Goal: Information Seeking & Learning: Learn about a topic

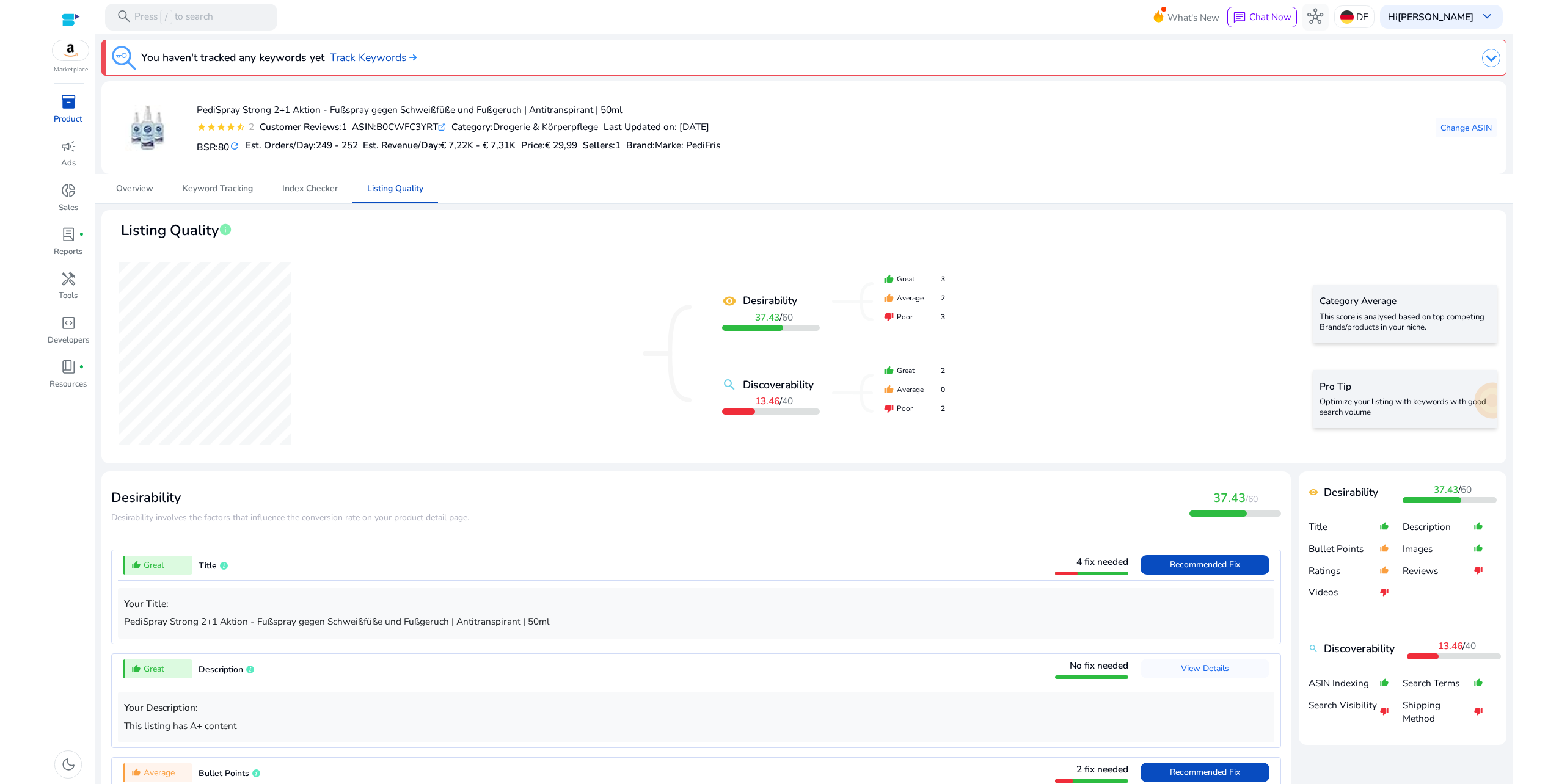
click at [1435, 407] on p "Optimize your listing with keywords with good search volume" at bounding box center [1405, 407] width 171 height 21
click at [69, 276] on span "handyman" at bounding box center [68, 278] width 16 height 16
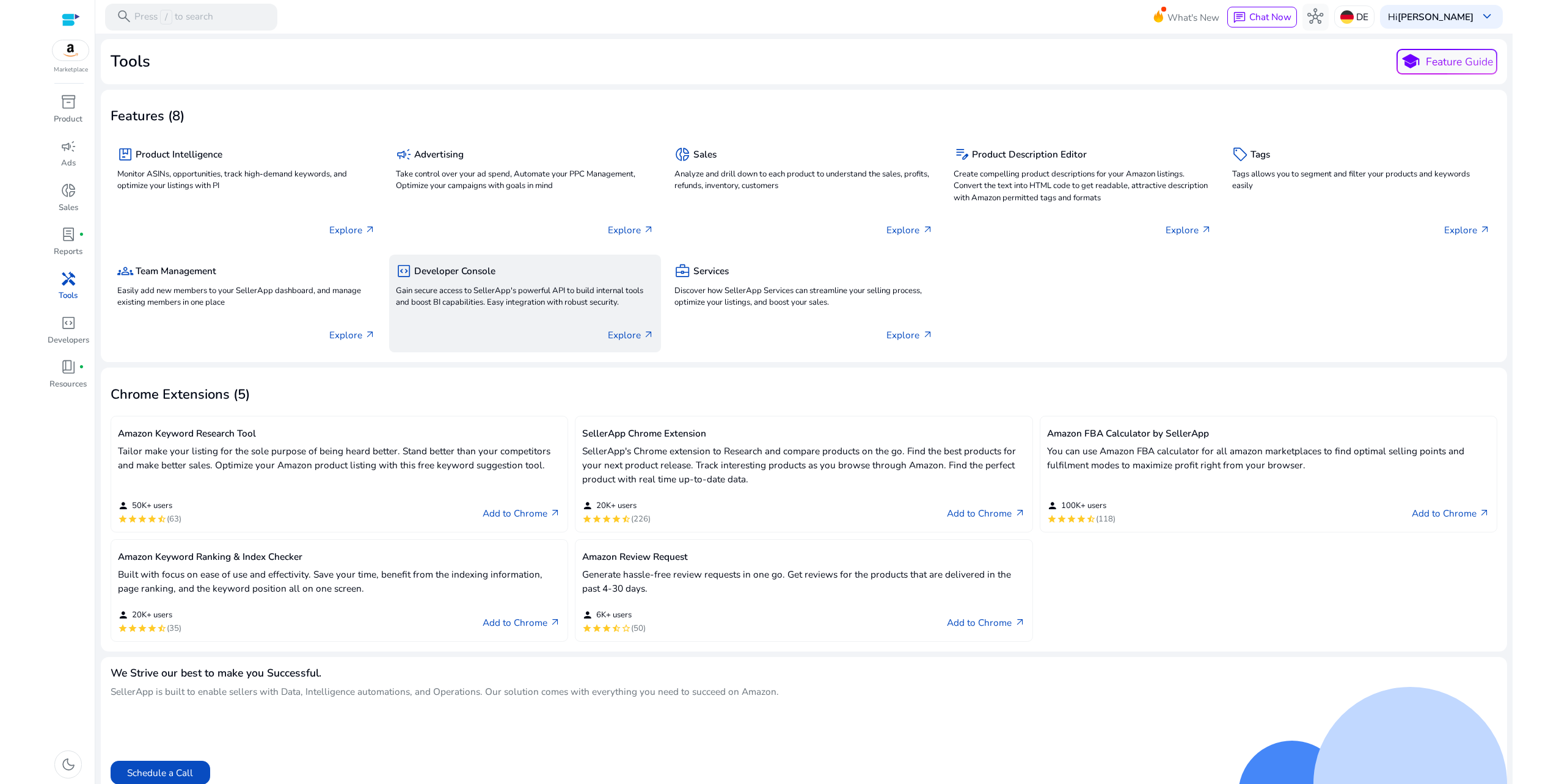
scroll to position [10, 0]
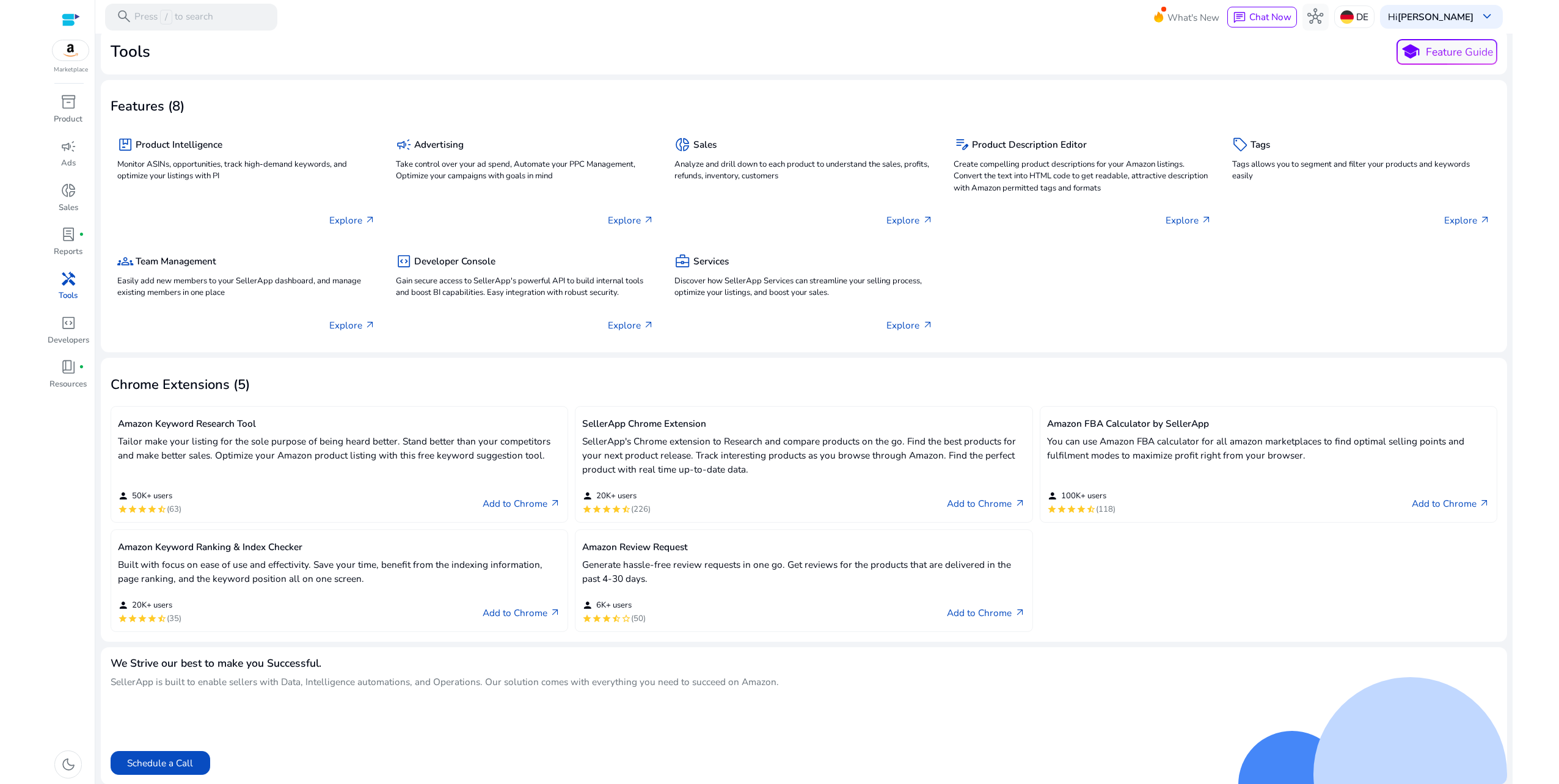
click at [189, 448] on p "Tailor make your listing for the sole purpose of being heard better. Stand bett…" at bounding box center [339, 448] width 443 height 28
click at [509, 503] on link "Add to Chrome arrow_outward" at bounding box center [522, 503] width 78 height 16
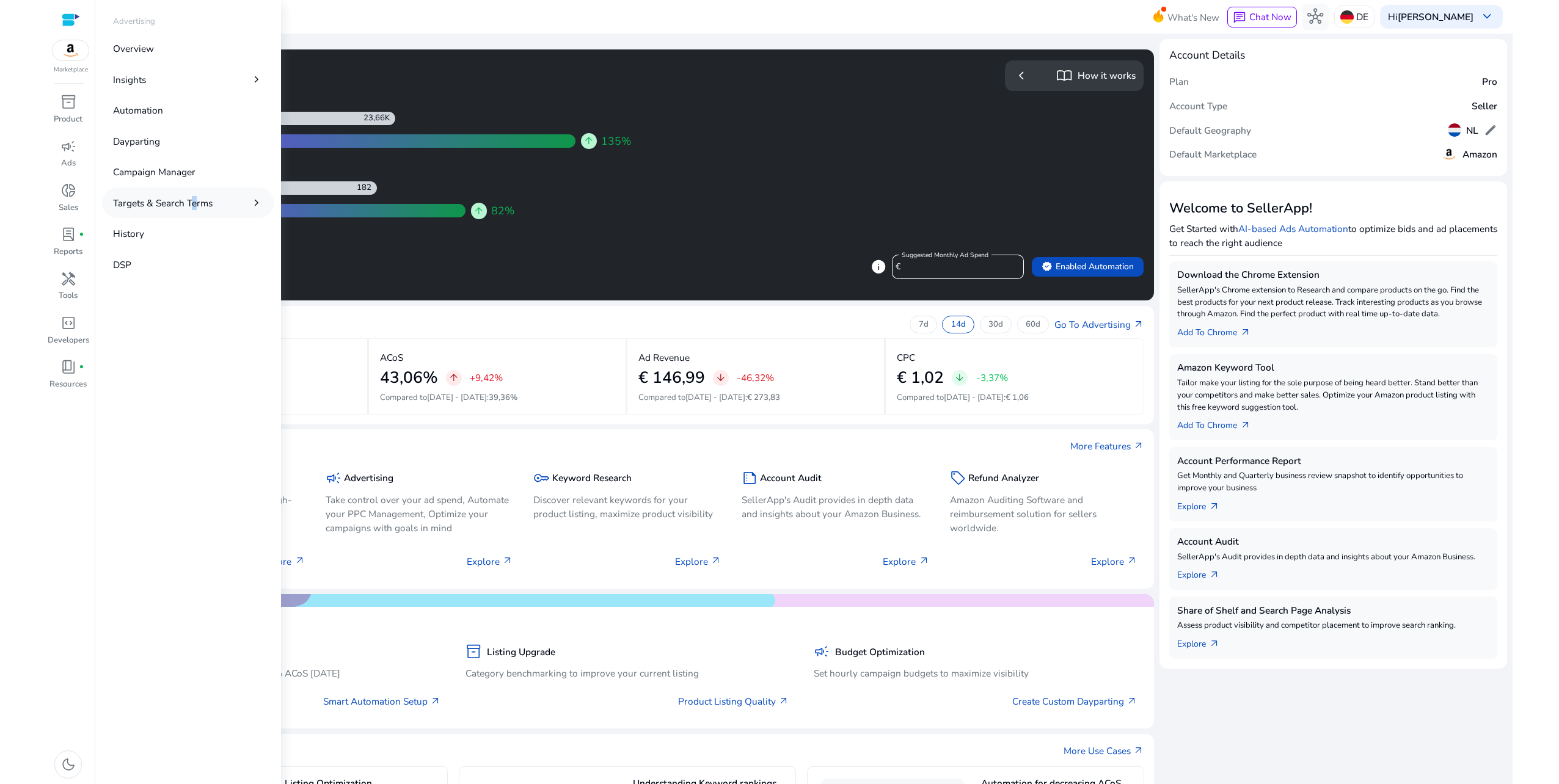
click at [189, 204] on p "Targets & Search Terms" at bounding box center [163, 203] width 100 height 14
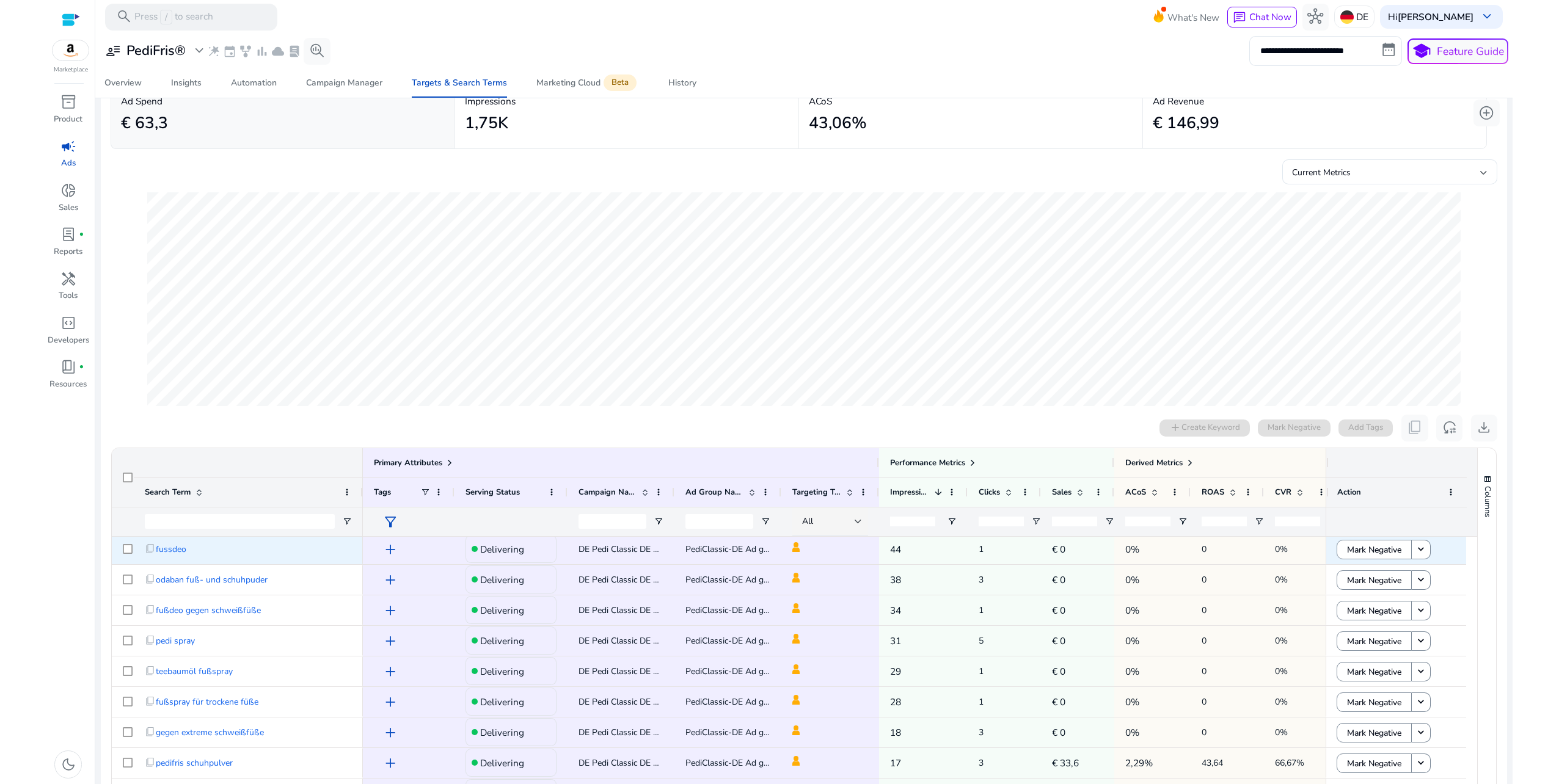
scroll to position [305, 0]
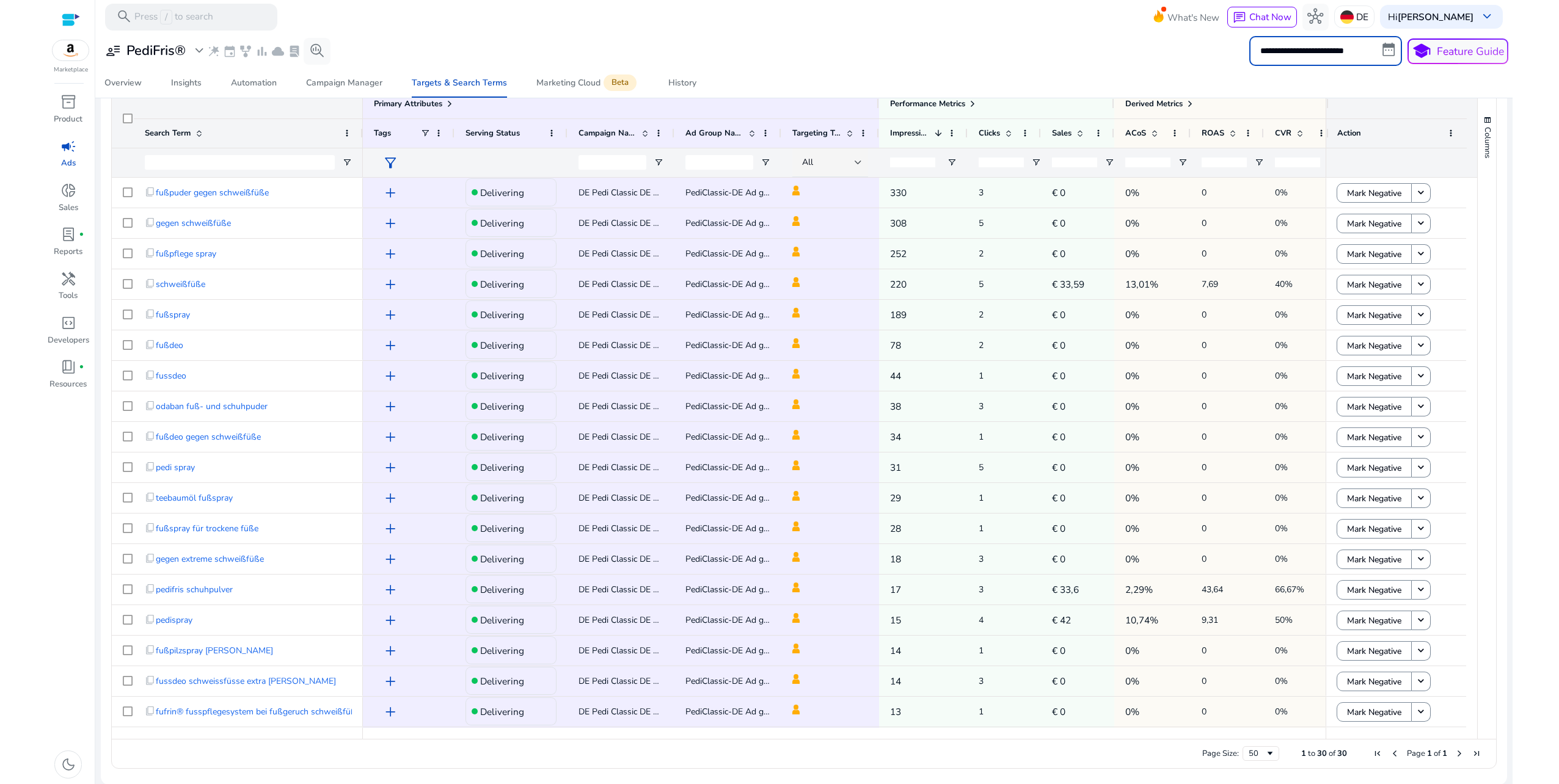
click at [1306, 49] on input "**********" at bounding box center [1325, 50] width 153 height 29
select select "*"
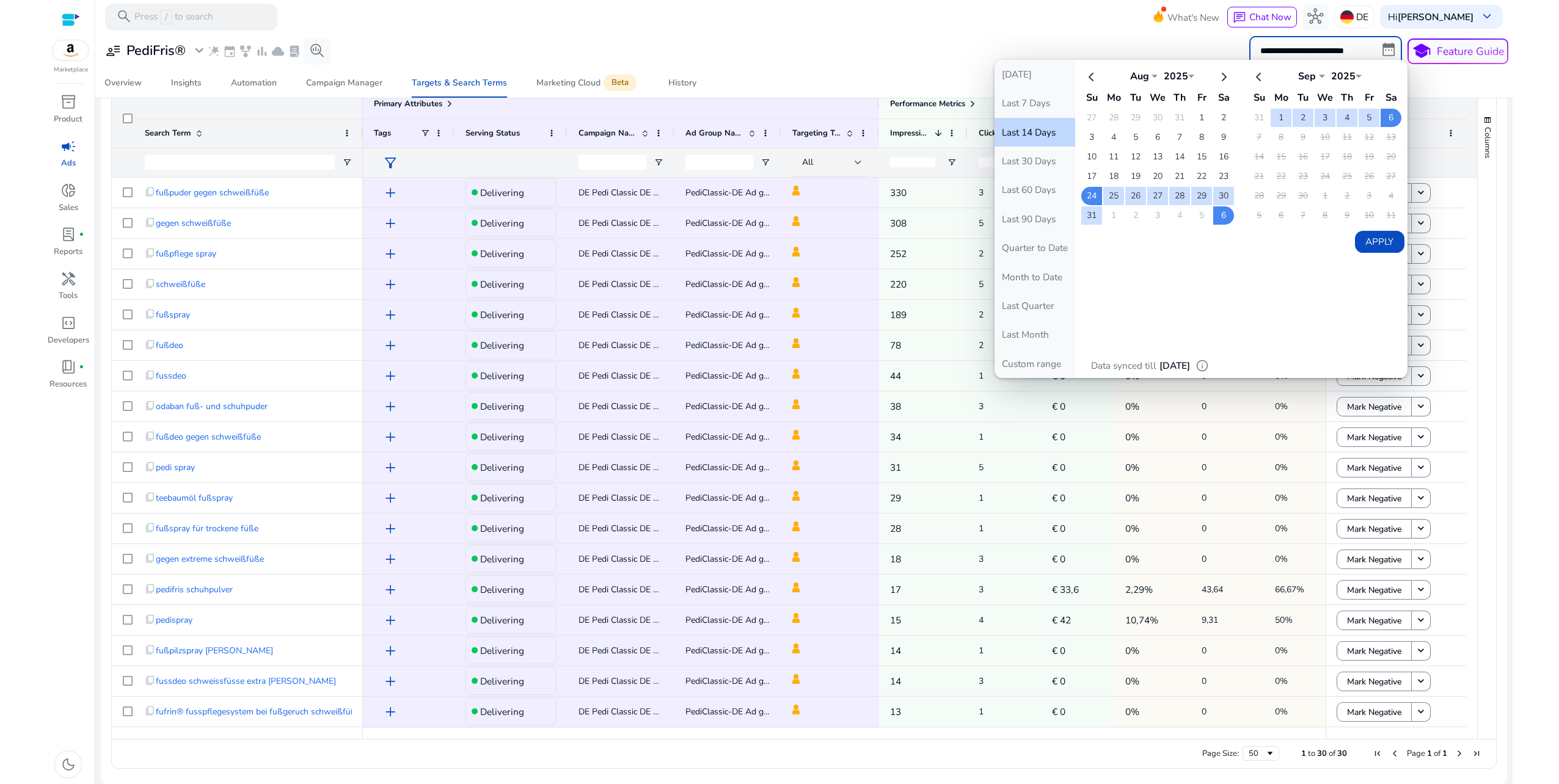
click at [1041, 217] on button "Last 90 Days" at bounding box center [1034, 219] width 80 height 29
type input "**********"
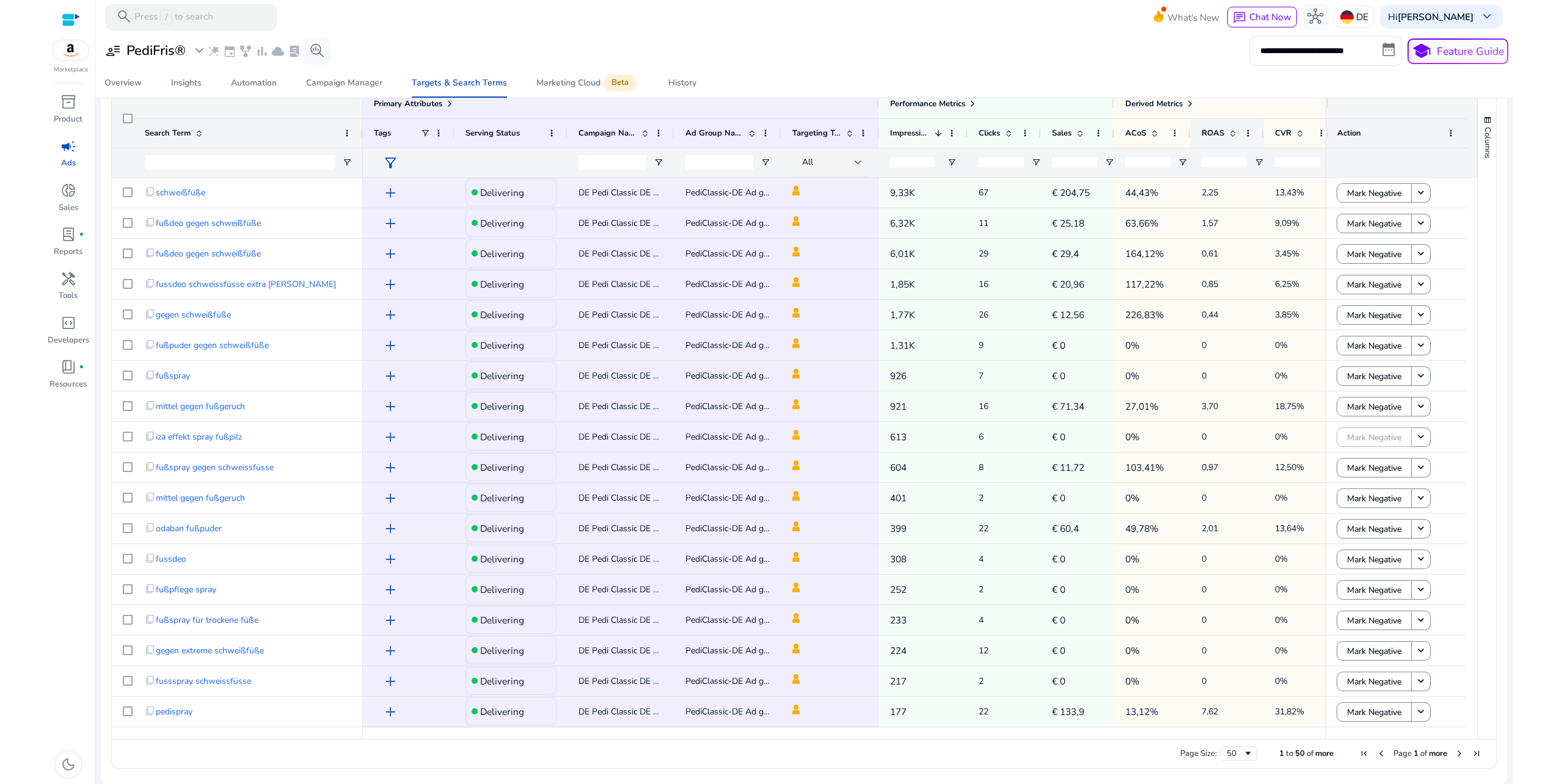
click at [1214, 130] on span "ROAS" at bounding box center [1213, 133] width 22 height 11
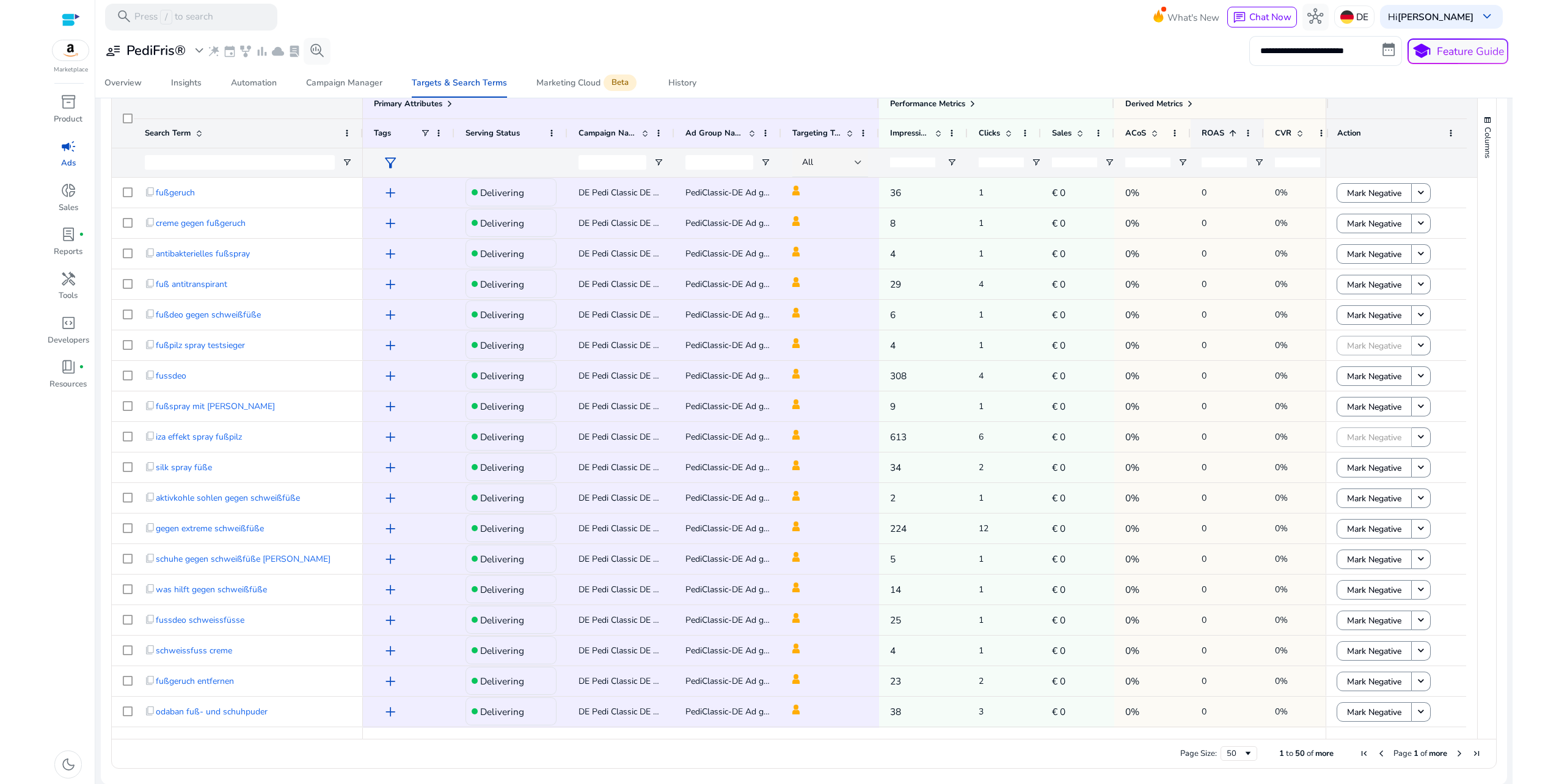
click at [1213, 131] on span "ROAS" at bounding box center [1213, 133] width 22 height 11
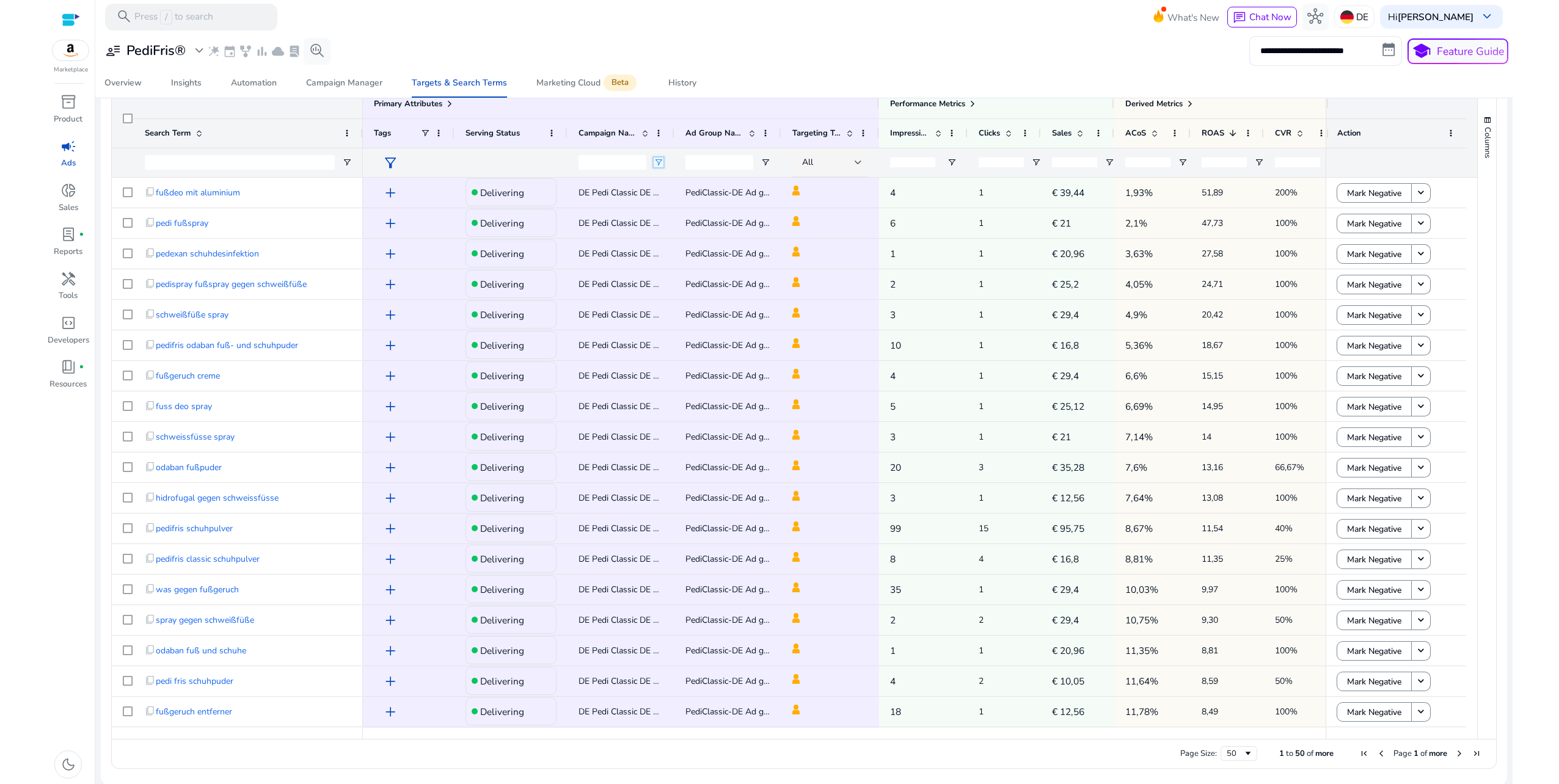
click at [658, 160] on span "Open Filter Menu" at bounding box center [658, 163] width 10 height 10
click at [658, 160] on span "Open Filter Menu" at bounding box center [658, 163] width 10 height 10
click at [767, 159] on span "Open Filter Menu" at bounding box center [765, 163] width 10 height 10
click at [820, 181] on div "Contains" at bounding box center [810, 185] width 75 height 10
click at [823, 180] on div "Contains" at bounding box center [810, 185] width 75 height 10
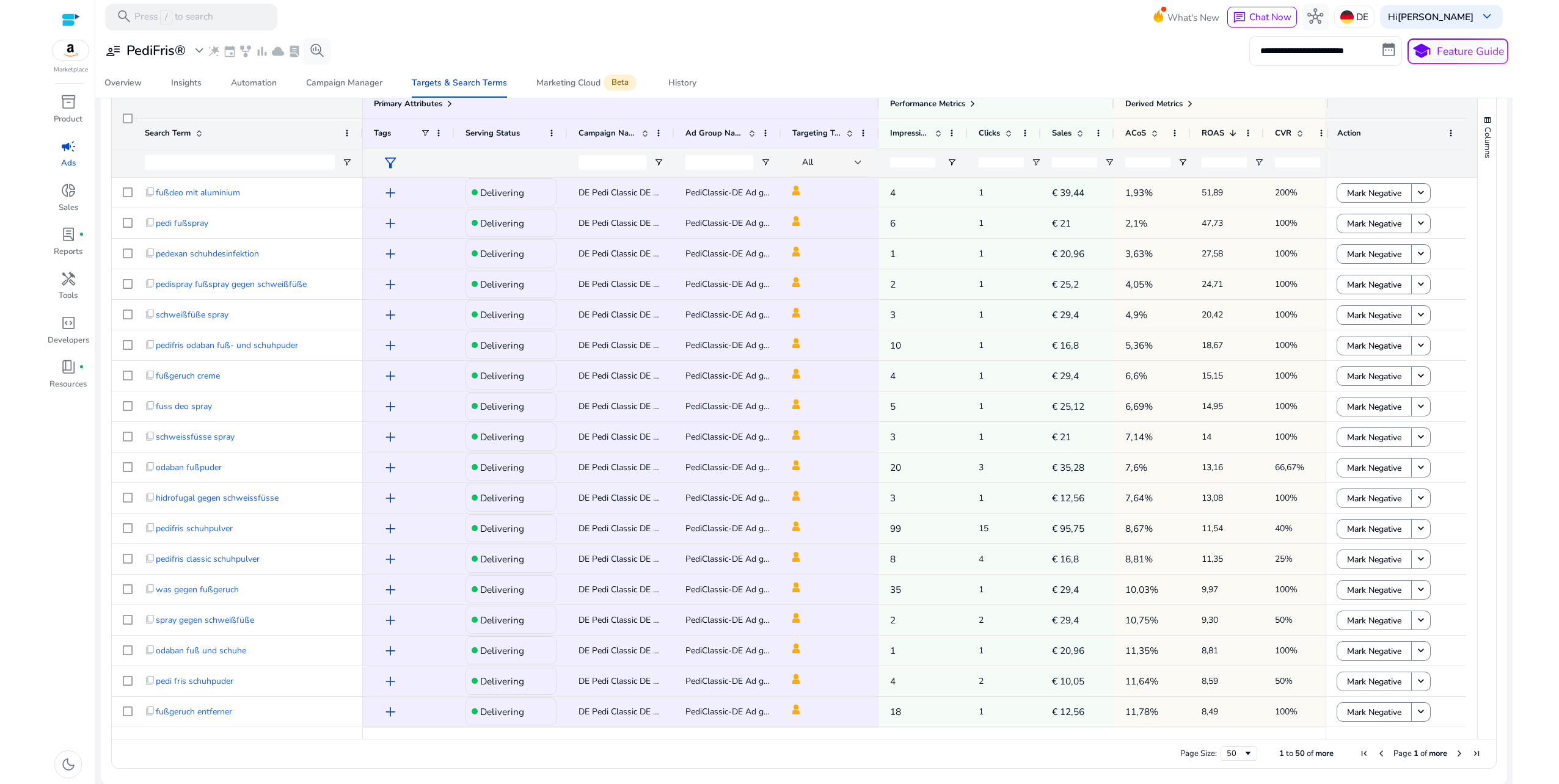
click at [1254, 167] on div at bounding box center [1227, 162] width 73 height 29
click at [1256, 161] on span "Open Filter Menu" at bounding box center [1259, 163] width 10 height 10
click at [1290, 180] on div "Equals" at bounding box center [1303, 185] width 75 height 10
click at [1287, 203] on input "Filter Value" at bounding box center [1307, 205] width 95 height 15
type input "*"
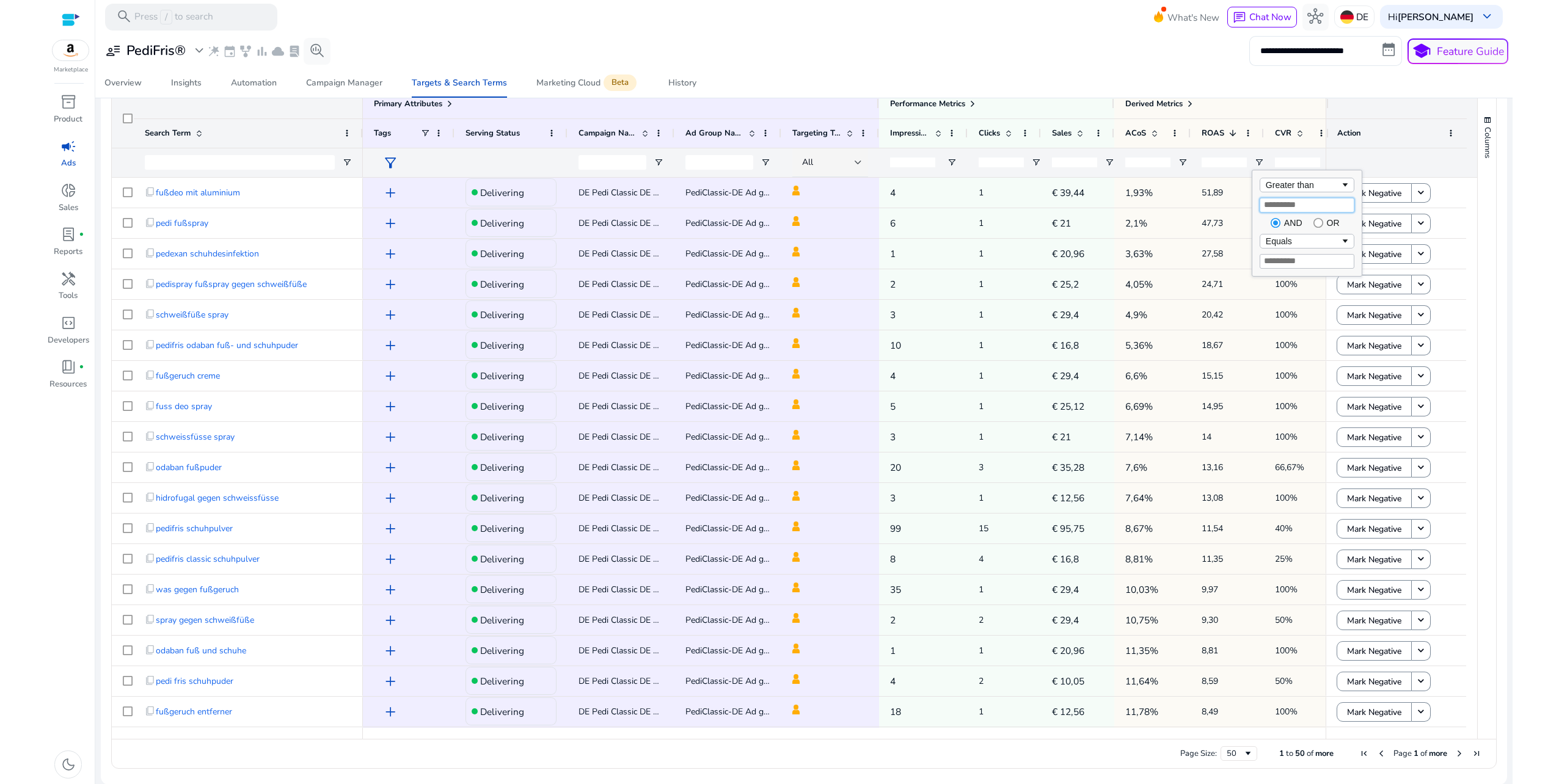
type input "*"
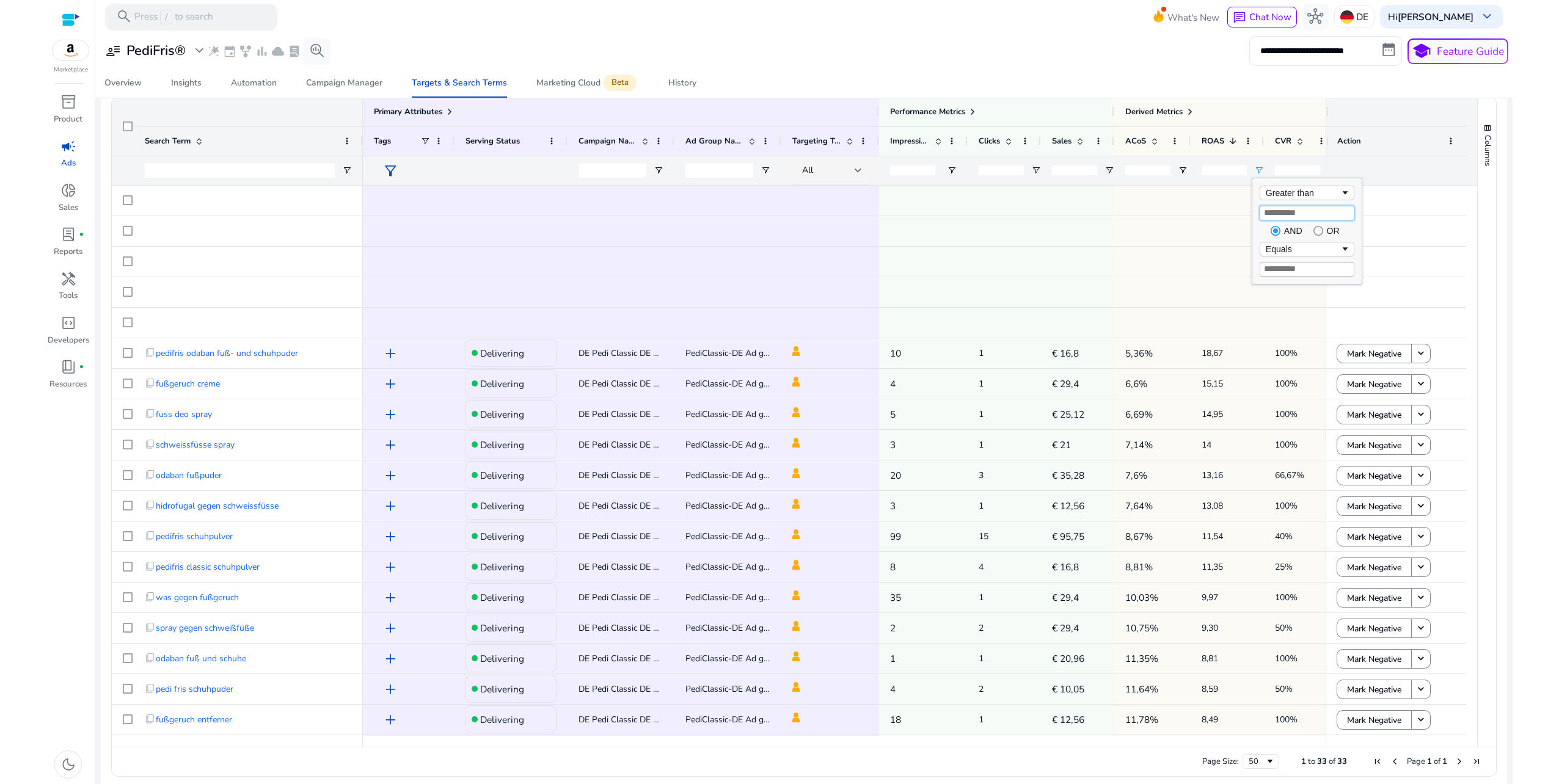
scroll to position [420, 0]
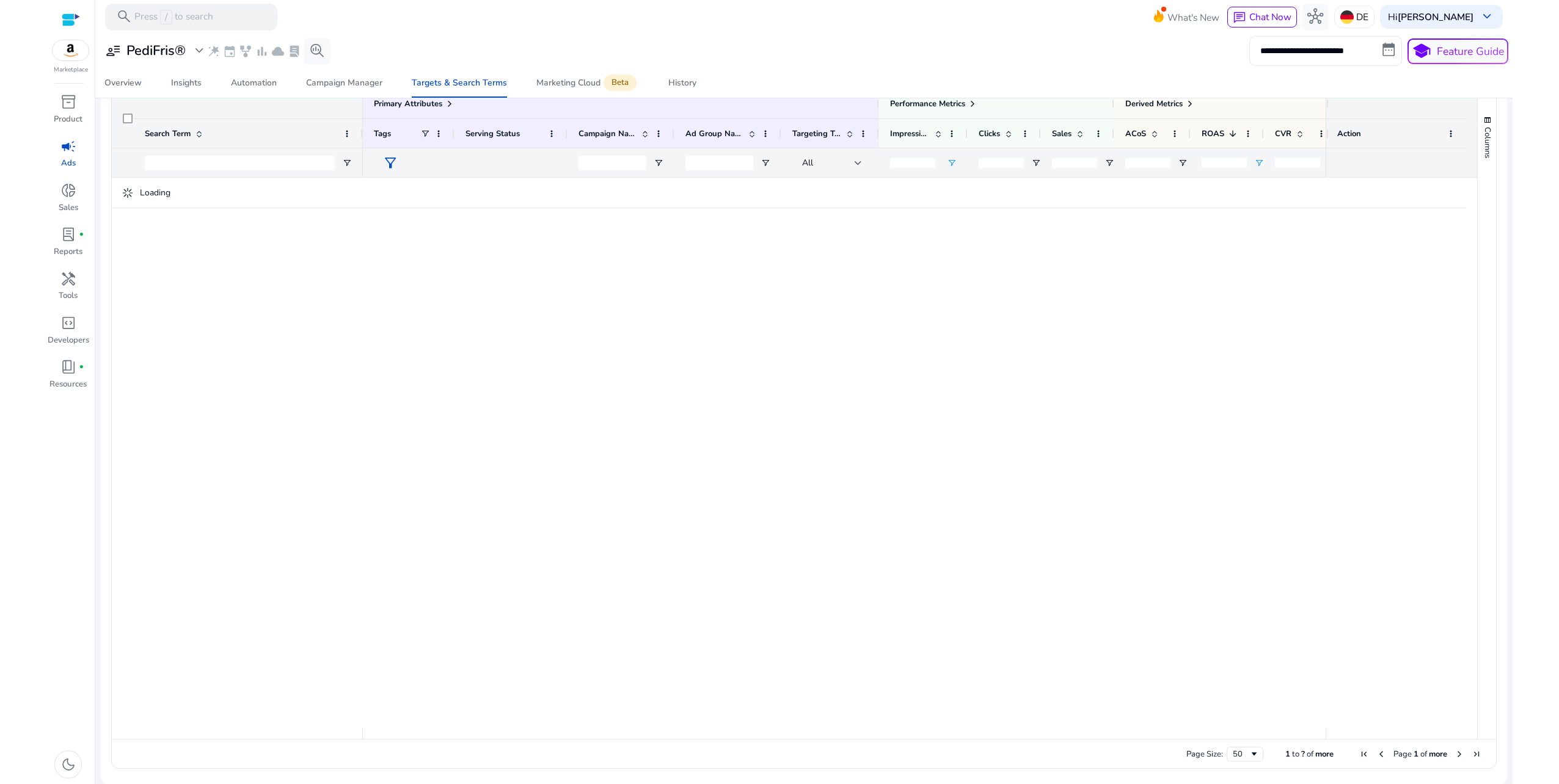
click at [928, 161] on input "*" at bounding box center [912, 163] width 45 height 10
click at [929, 163] on input "*" at bounding box center [912, 163] width 45 height 10
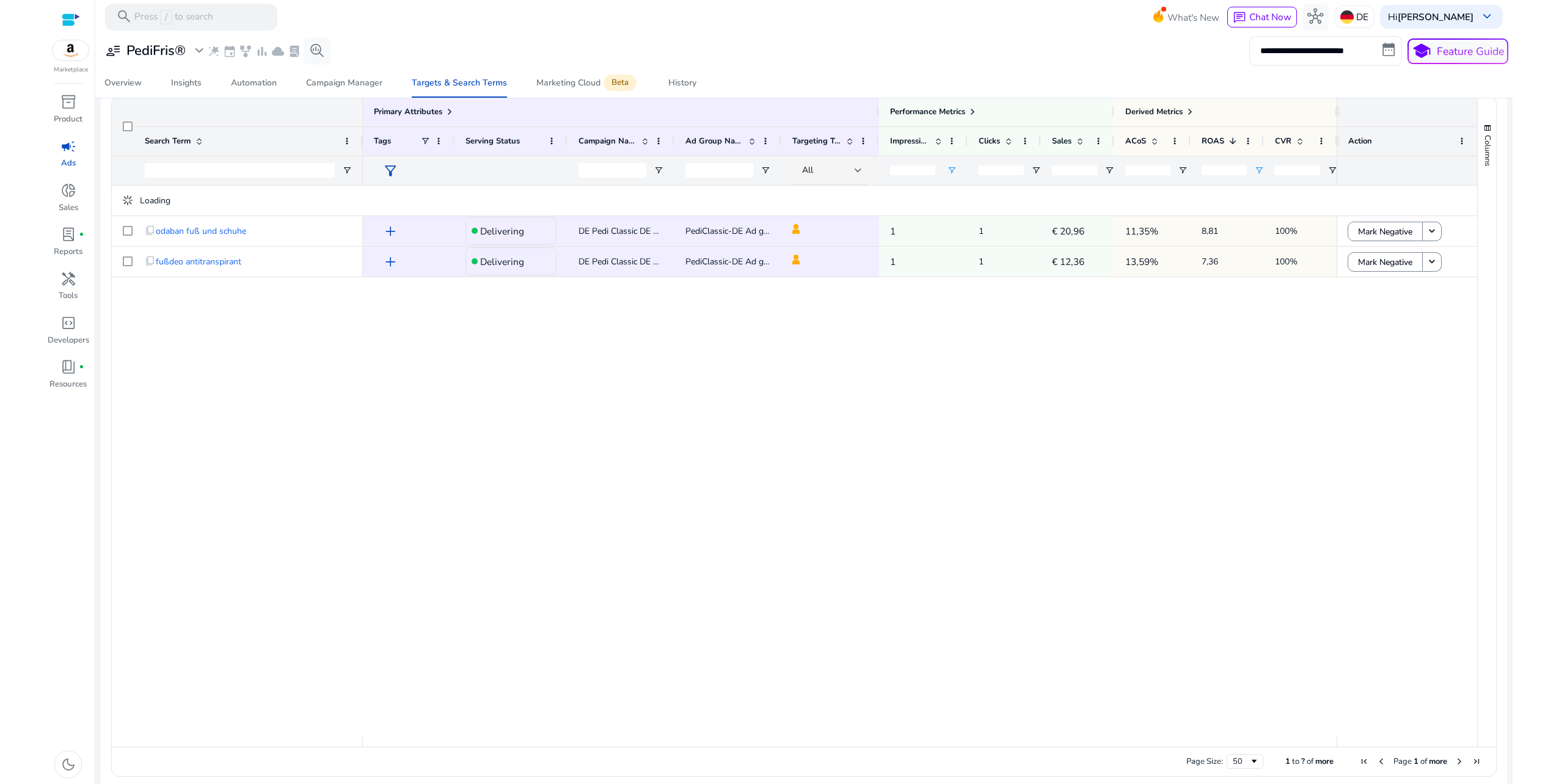
type input "*"
click at [929, 166] on input "*" at bounding box center [912, 171] width 45 height 10
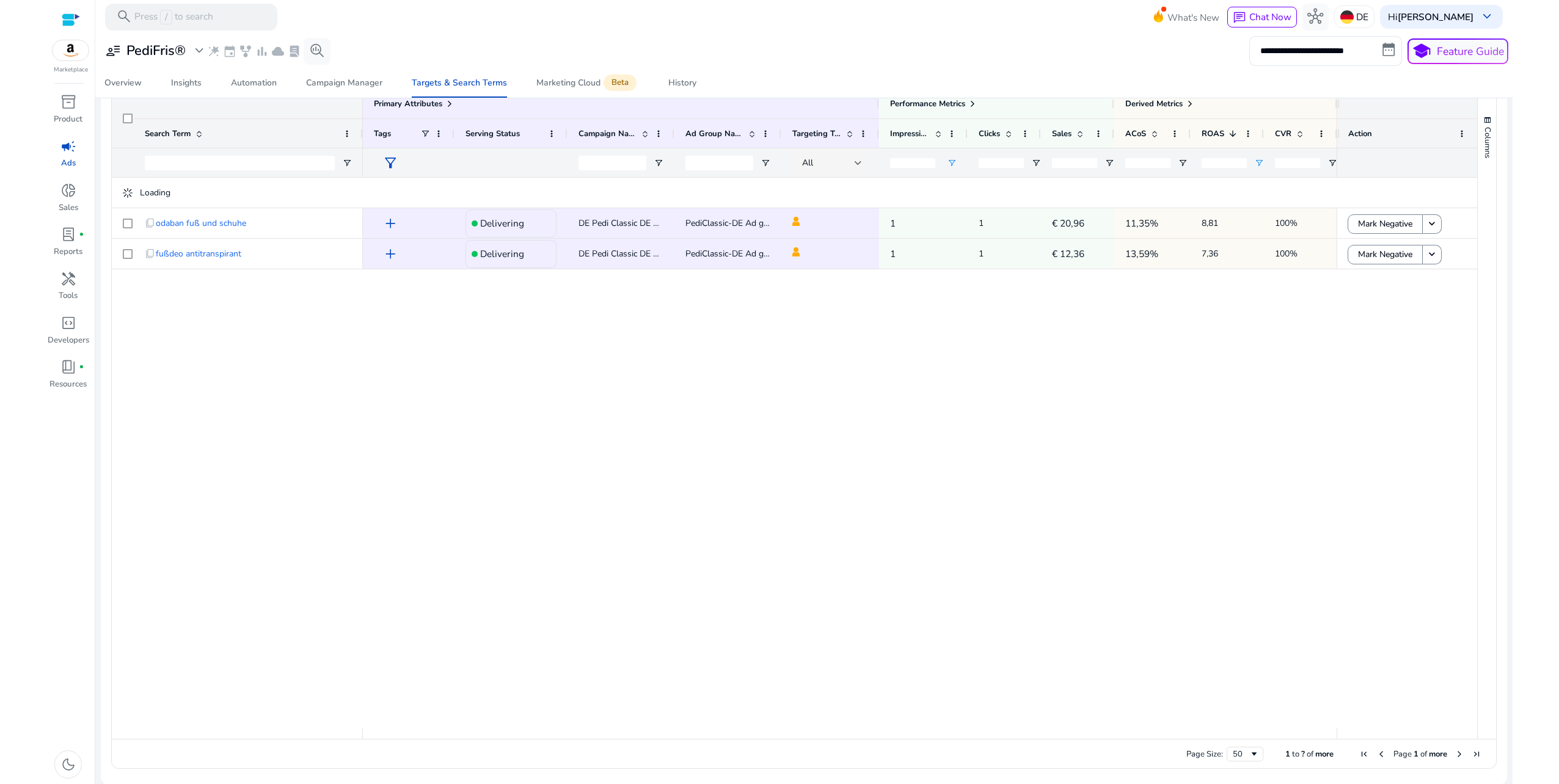
scroll to position [160, 0]
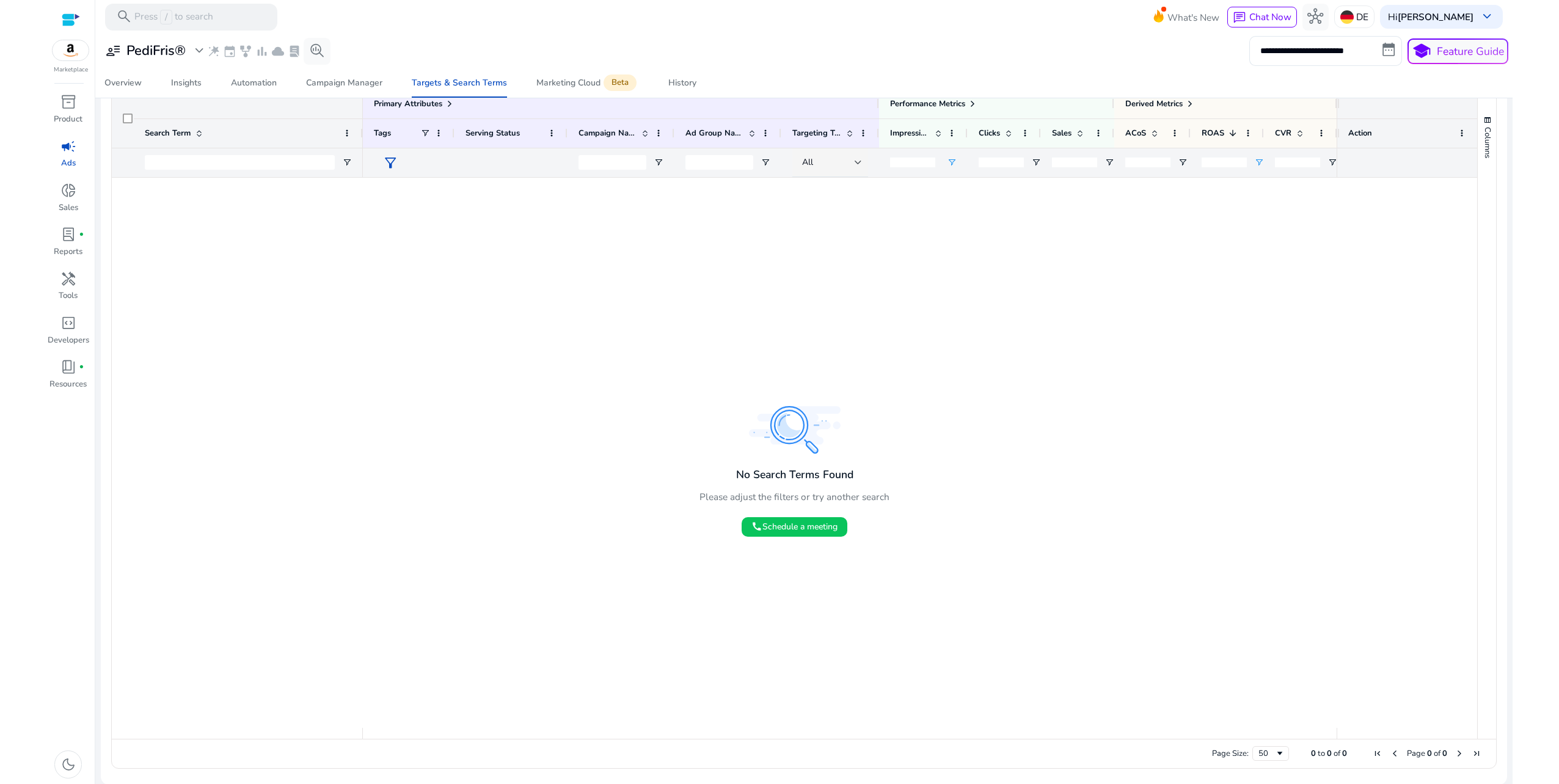
click at [915, 163] on input "*" at bounding box center [912, 163] width 45 height 10
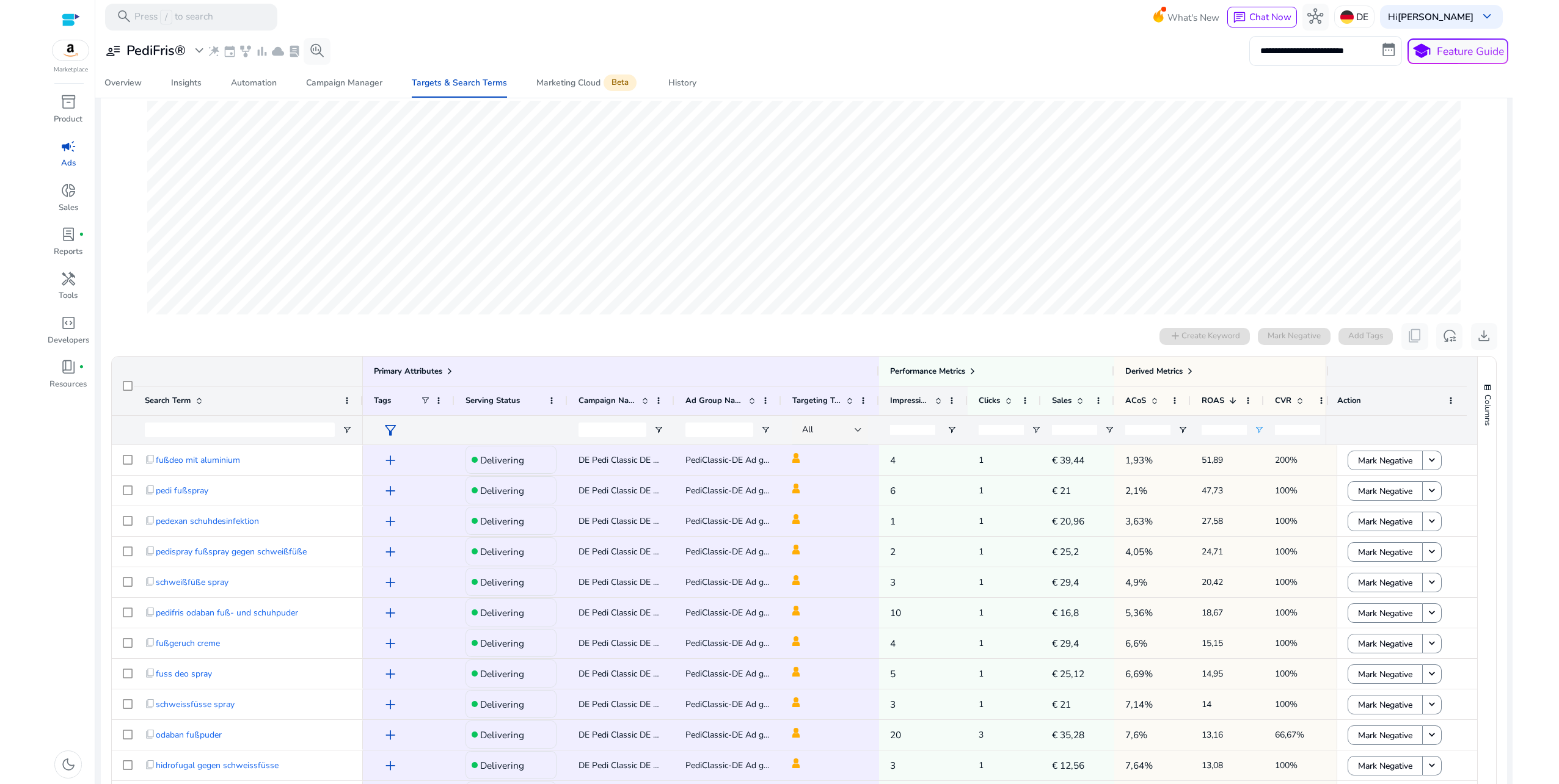
scroll to position [420, 0]
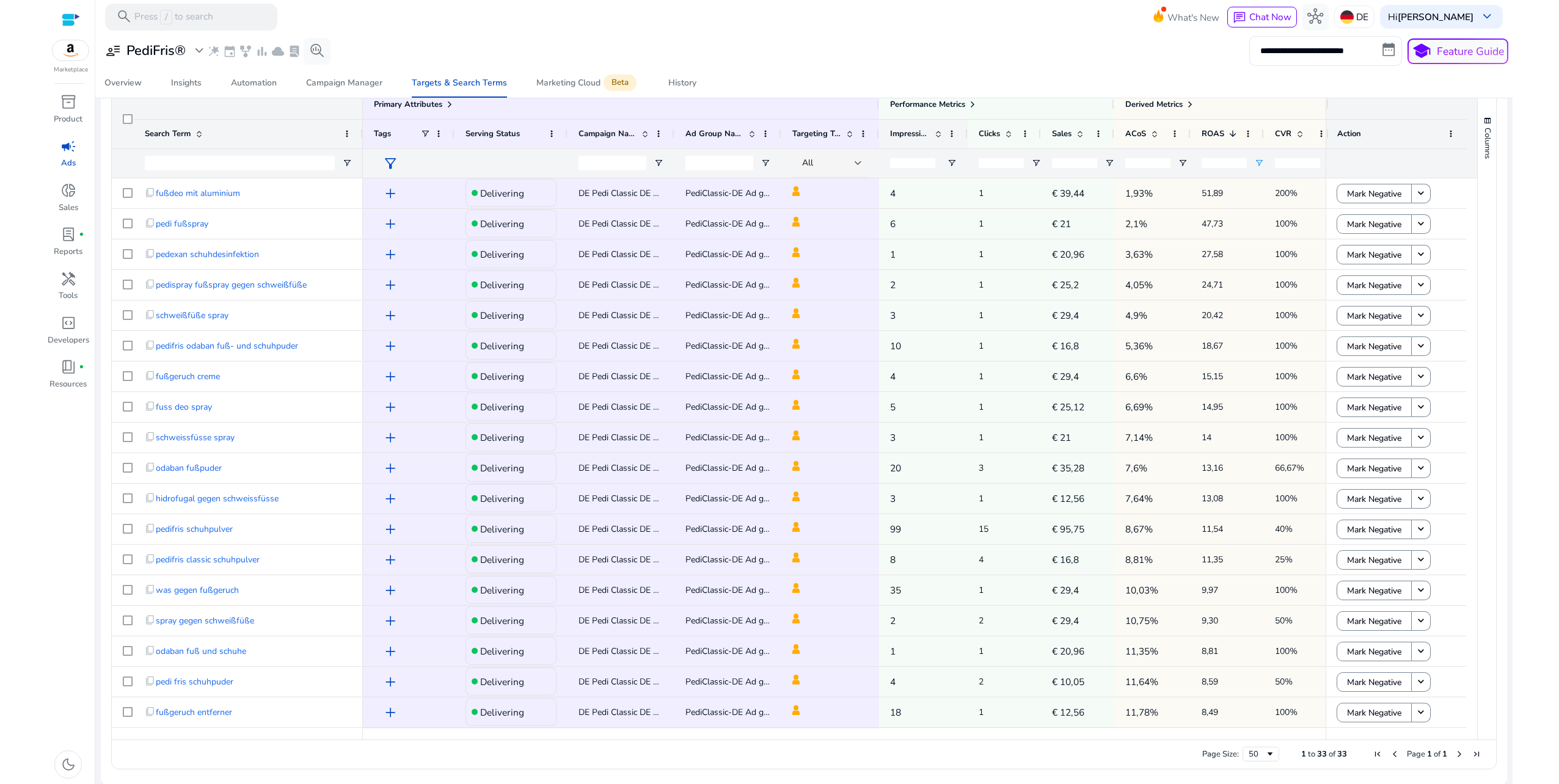
click at [937, 135] on span at bounding box center [938, 134] width 10 height 10
click at [938, 137] on span at bounding box center [938, 134] width 10 height 10
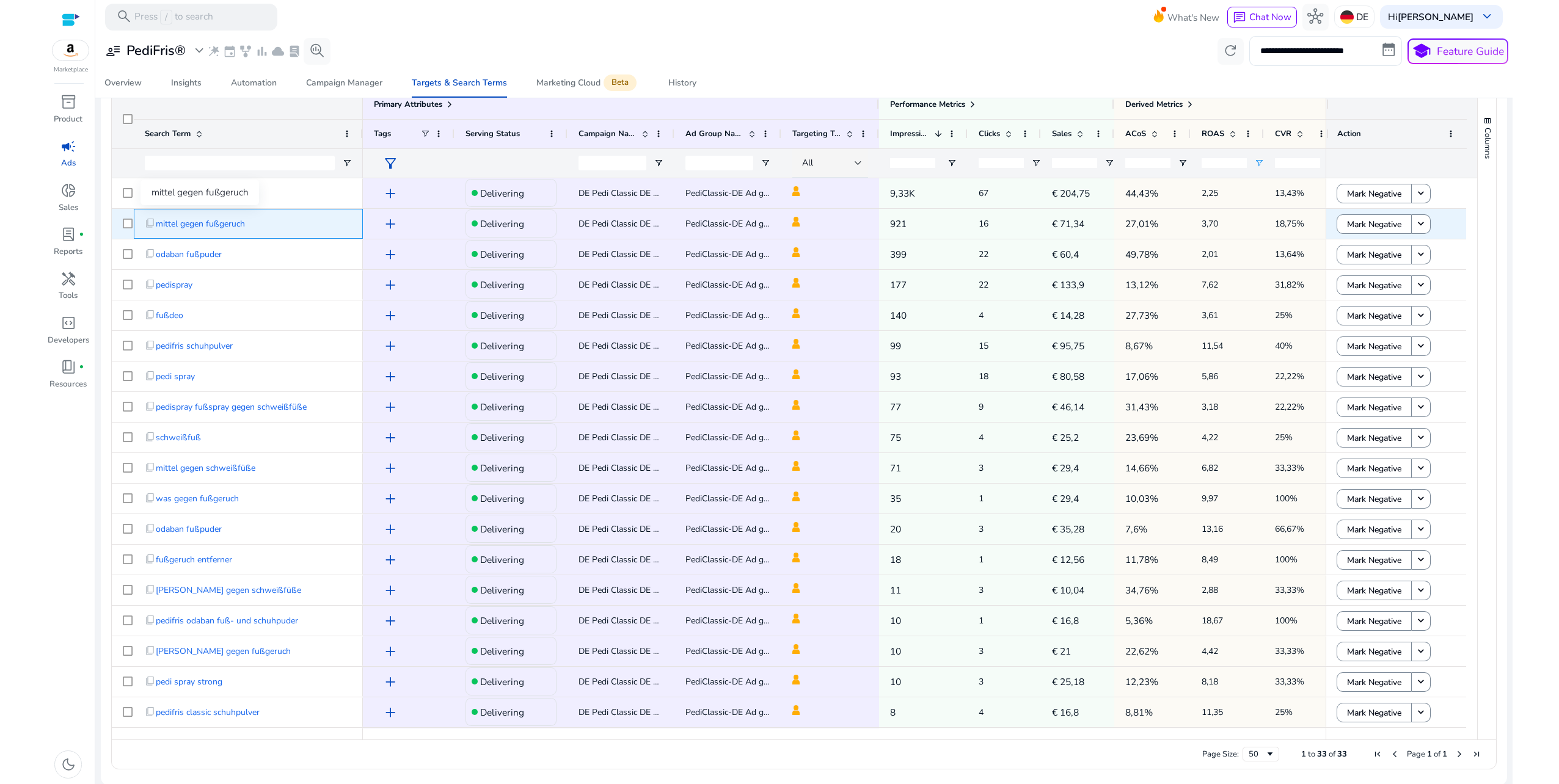
copy span "mittel gegen fußgeruch"
drag, startPoint x: 254, startPoint y: 225, endPoint x: 161, endPoint y: 227, distance: 93.0
click at [160, 229] on div "content_copy mittel gegen fußgeruch" at bounding box center [248, 224] width 207 height 25
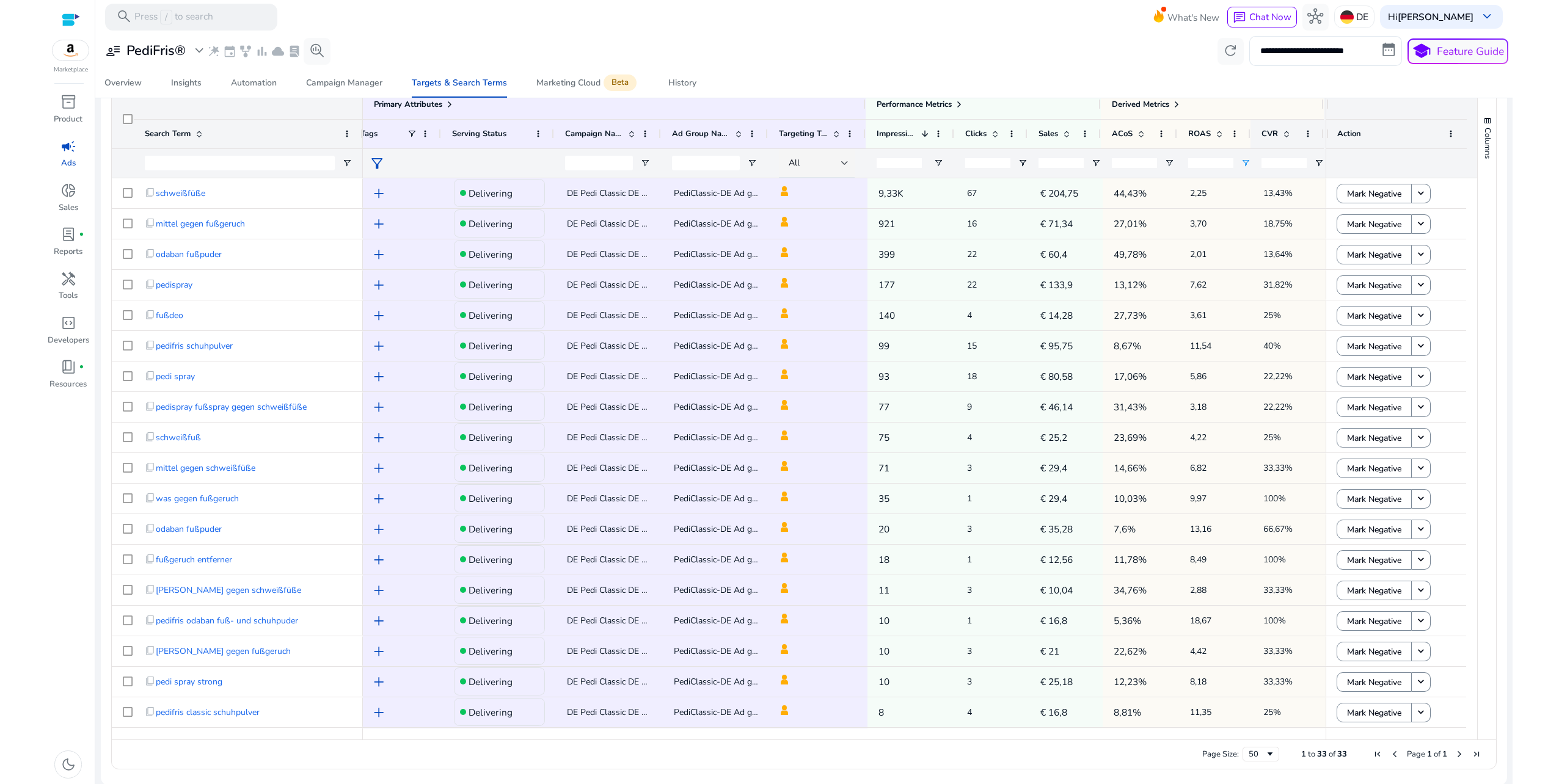
click at [1281, 132] on span at bounding box center [1286, 134] width 10 height 10
click at [1281, 137] on span at bounding box center [1286, 134] width 10 height 10
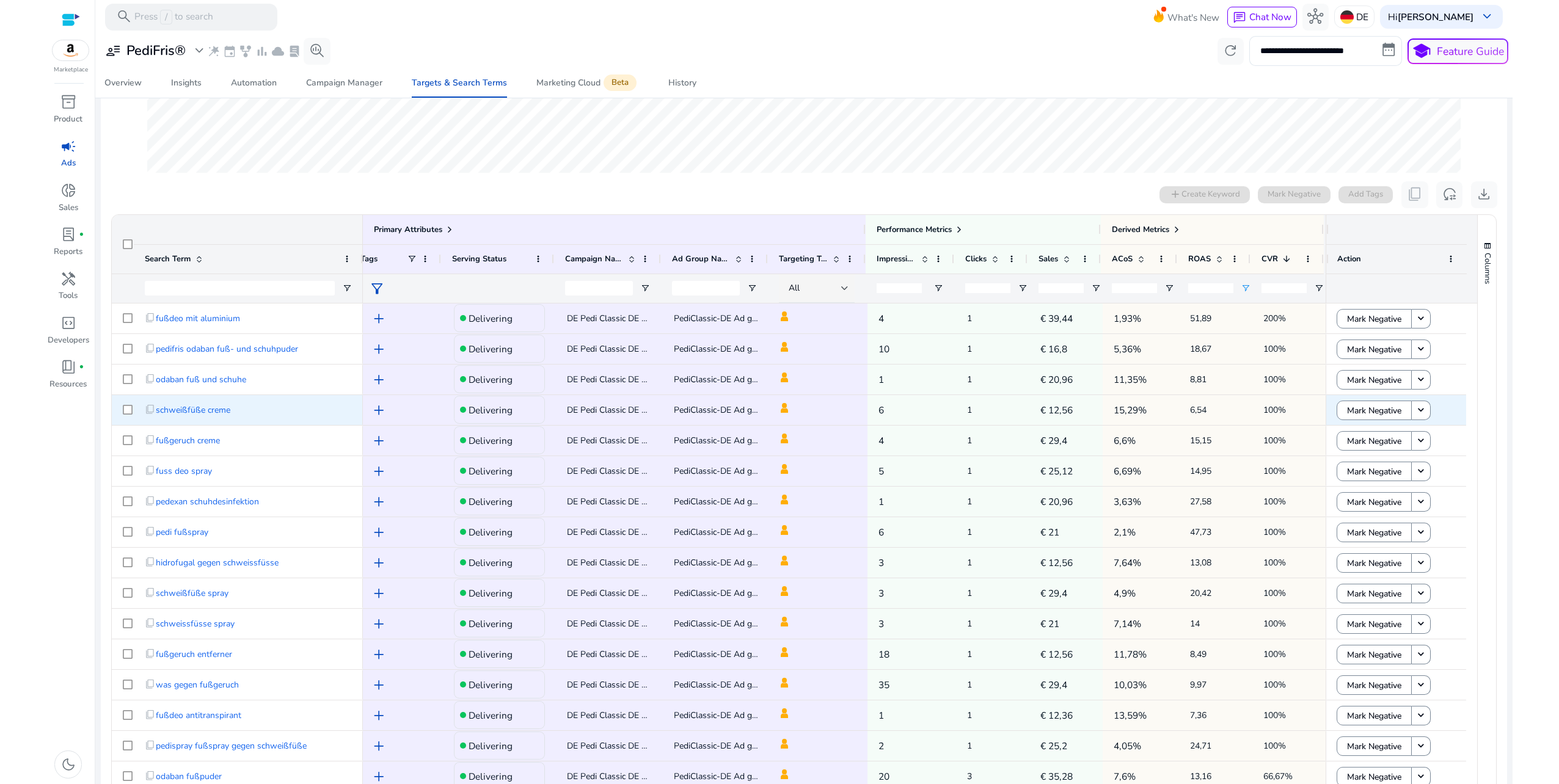
scroll to position [420, 0]
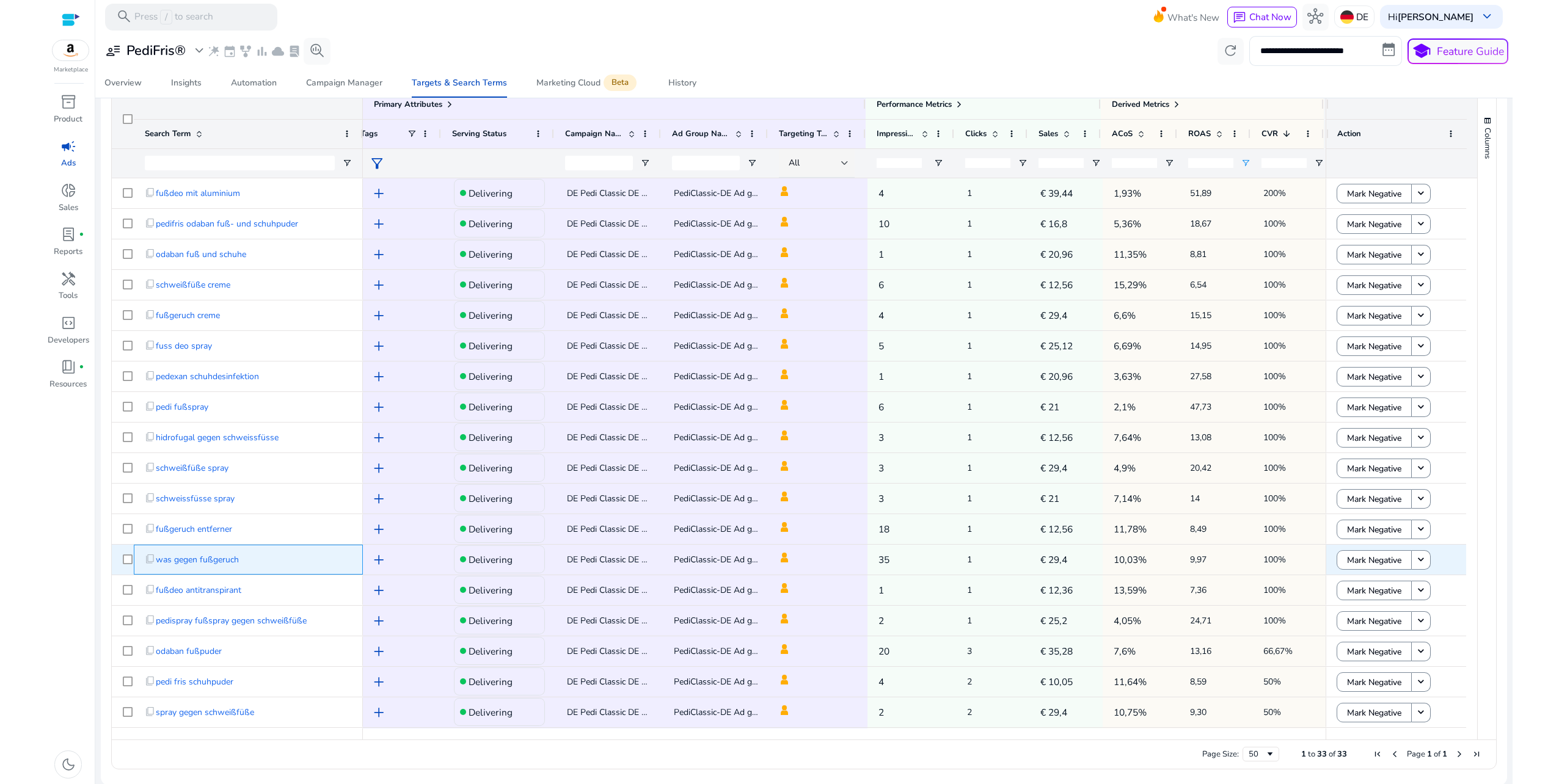
copy span "was gegen fußgeruch"
drag, startPoint x: 246, startPoint y: 563, endPoint x: 151, endPoint y: 563, distance: 95.0
click at [151, 563] on div "content_copy was gegen fußgeruch" at bounding box center [248, 560] width 207 height 25
click at [1365, 17] on p "DE" at bounding box center [1362, 17] width 12 height 21
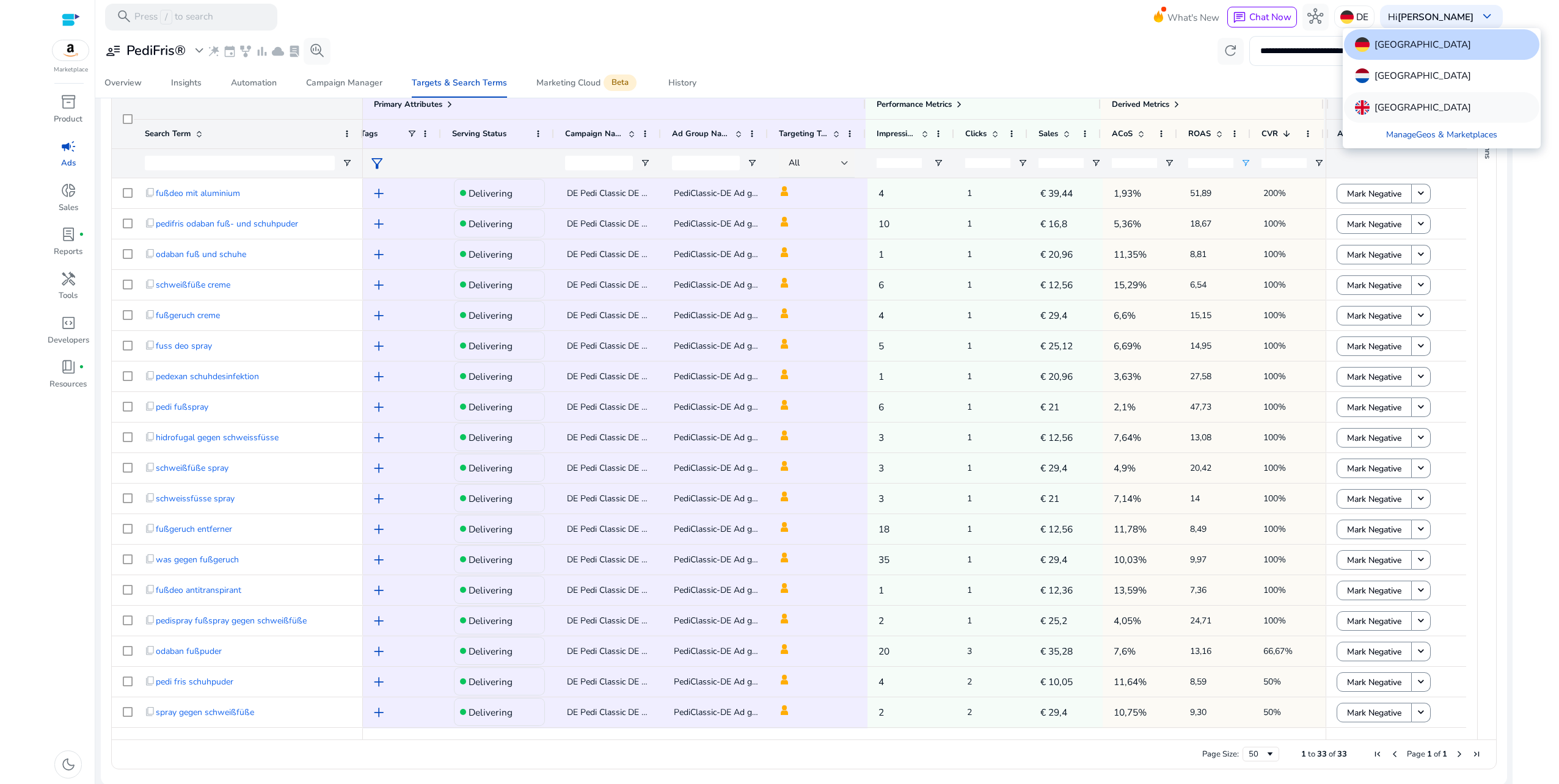
click at [1426, 116] on div "United Kingdom" at bounding box center [1441, 107] width 196 height 31
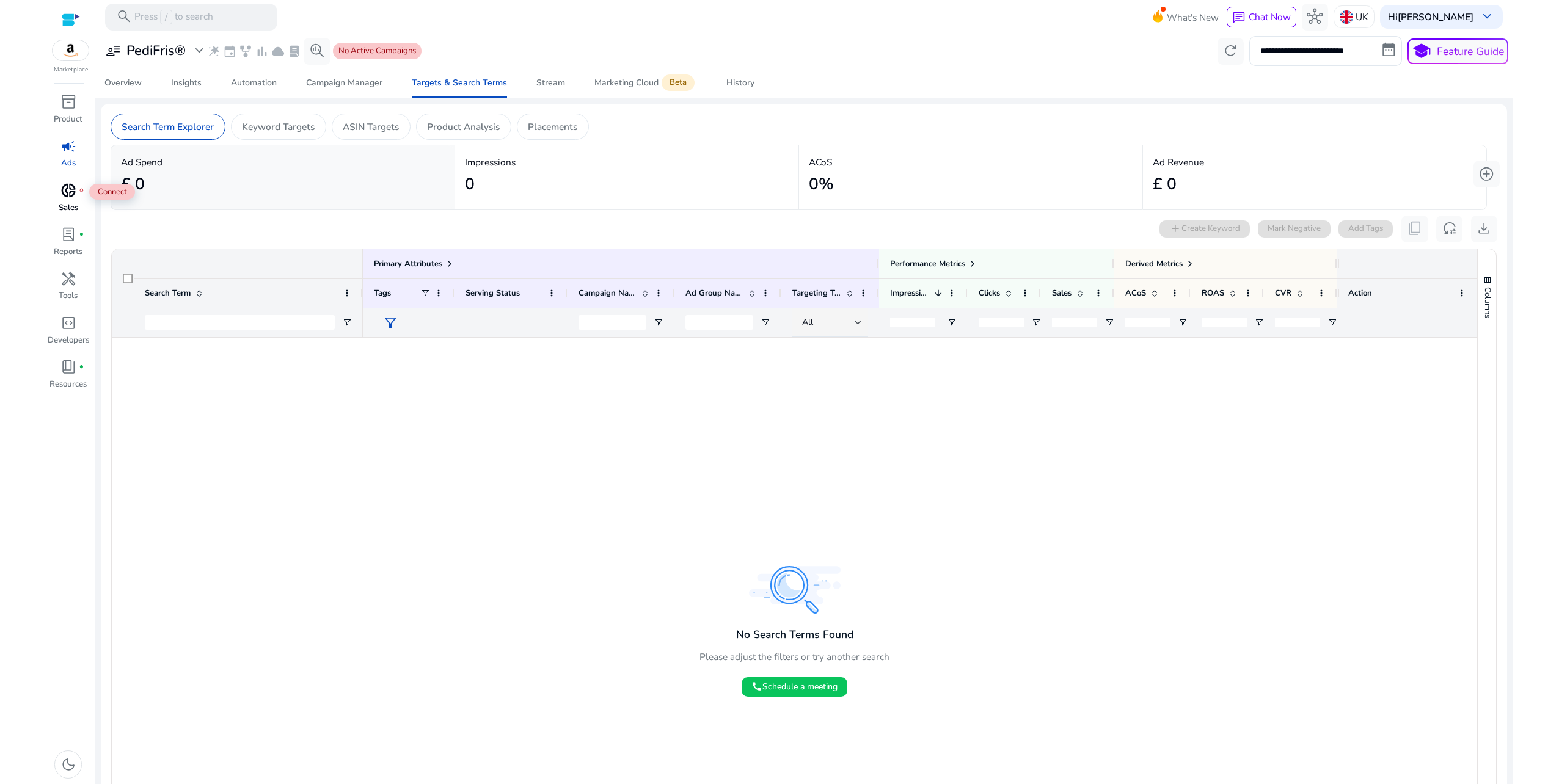
click at [64, 187] on span "donut_small" at bounding box center [68, 190] width 16 height 16
